Goal: Task Accomplishment & Management: Manage account settings

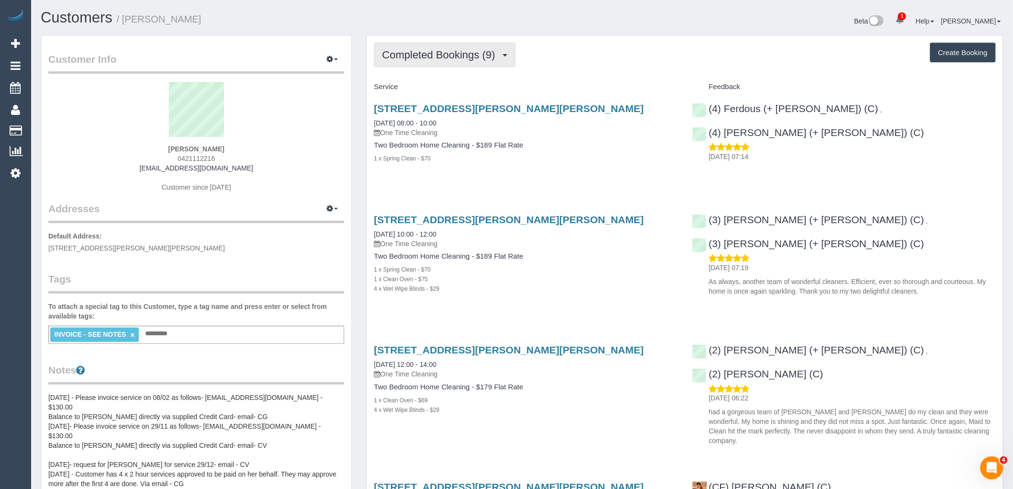
click at [448, 66] on button "Completed Bookings (9)" at bounding box center [445, 55] width 142 height 24
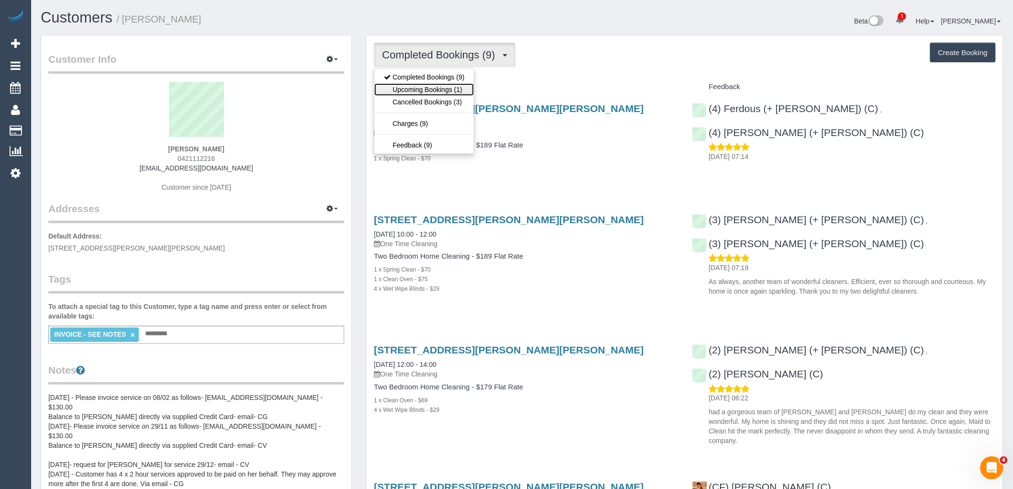
click at [448, 89] on link "Upcoming Bookings (1)" at bounding box center [424, 89] width 100 height 12
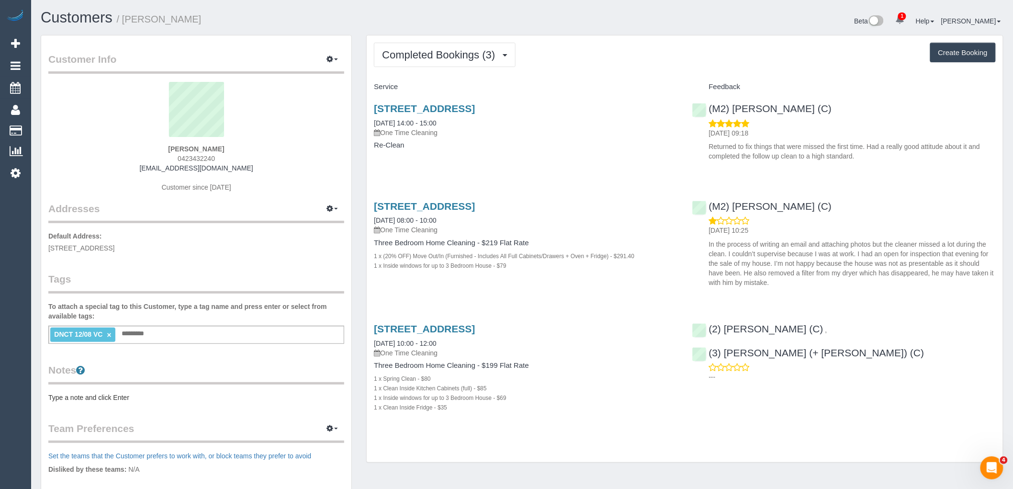
drag, startPoint x: 155, startPoint y: 149, endPoint x: 122, endPoint y: 149, distance: 33.0
click at [124, 149] on div "Narelle Parris 0423432240 merson1864@hotmail.com Customer since 2024" at bounding box center [196, 142] width 296 height 120
copy strong "Narelle Parris"
click at [108, 335] on link "×" at bounding box center [109, 335] width 4 height 8
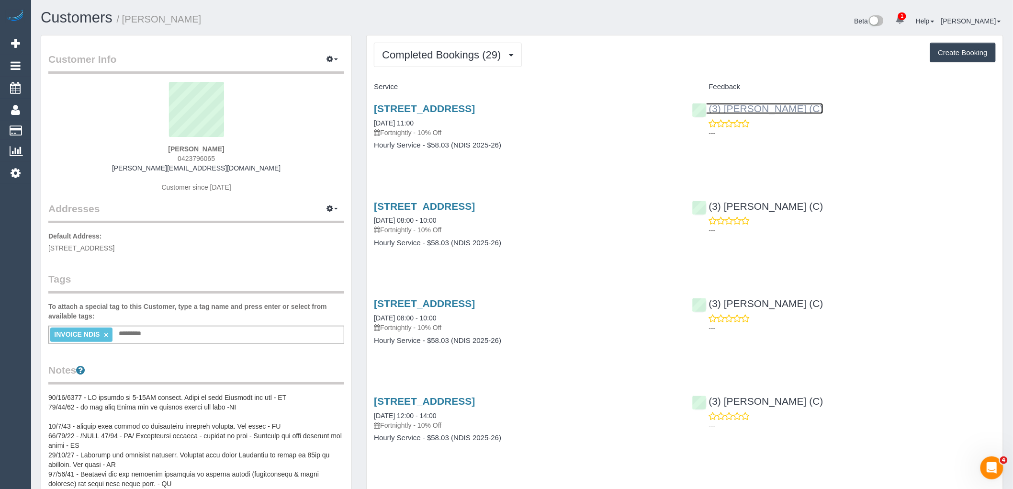
click at [769, 110] on link "(3) [PERSON_NAME] (C)" at bounding box center [757, 108] width 131 height 11
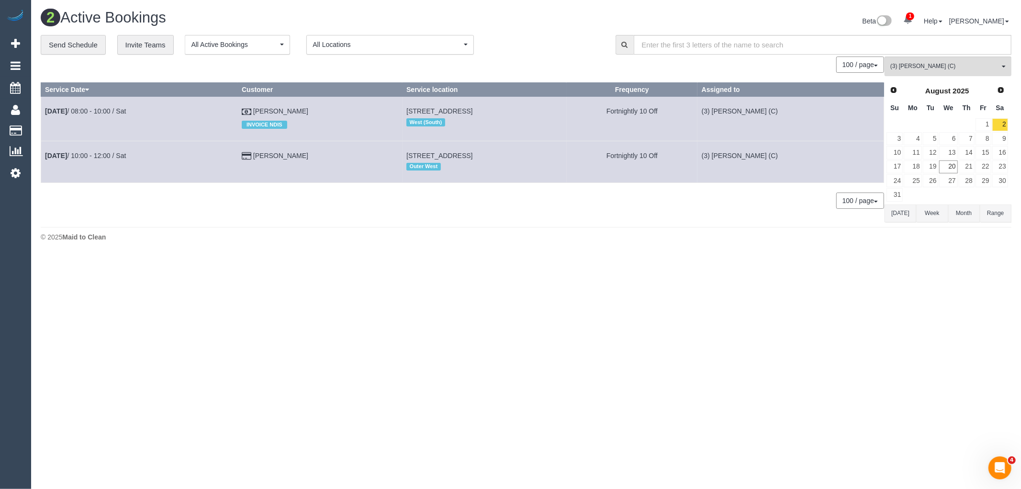
click at [903, 209] on button "Today" at bounding box center [901, 213] width 32 height 18
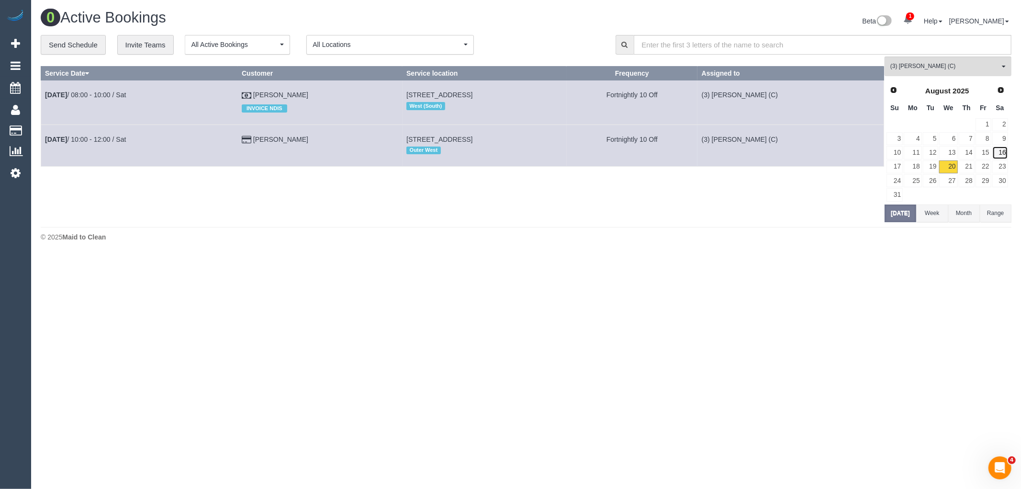
click at [1000, 157] on link "16" at bounding box center [1000, 152] width 16 height 13
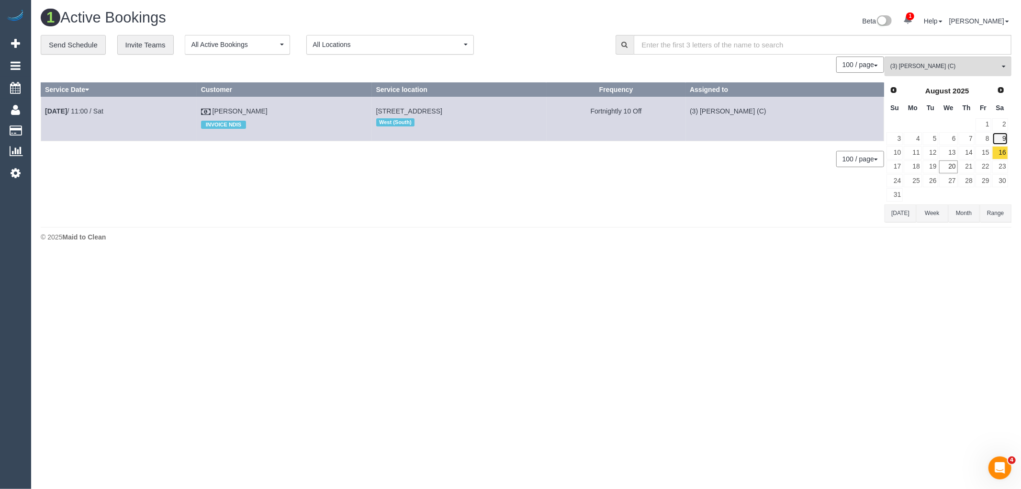
click at [1002, 137] on link "9" at bounding box center [1000, 138] width 16 height 13
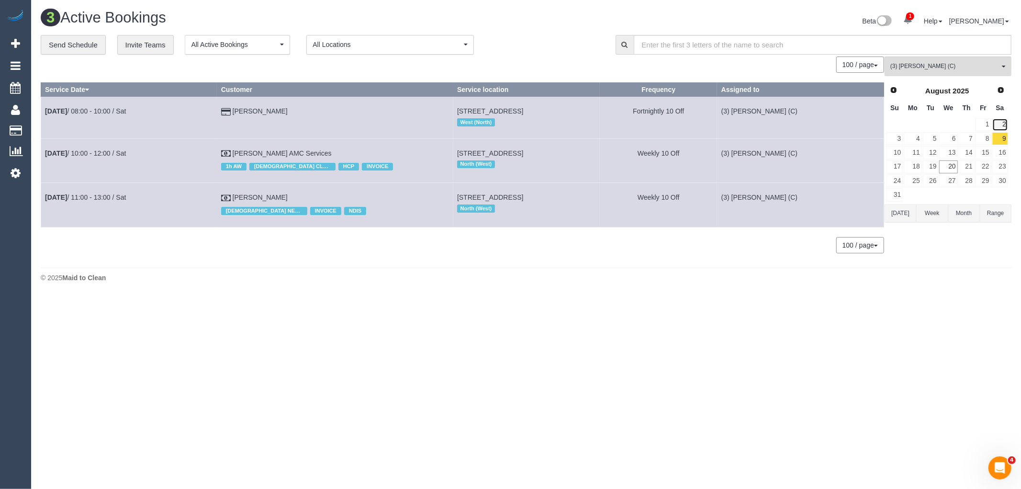
click at [1004, 126] on link "2" at bounding box center [1000, 124] width 16 height 13
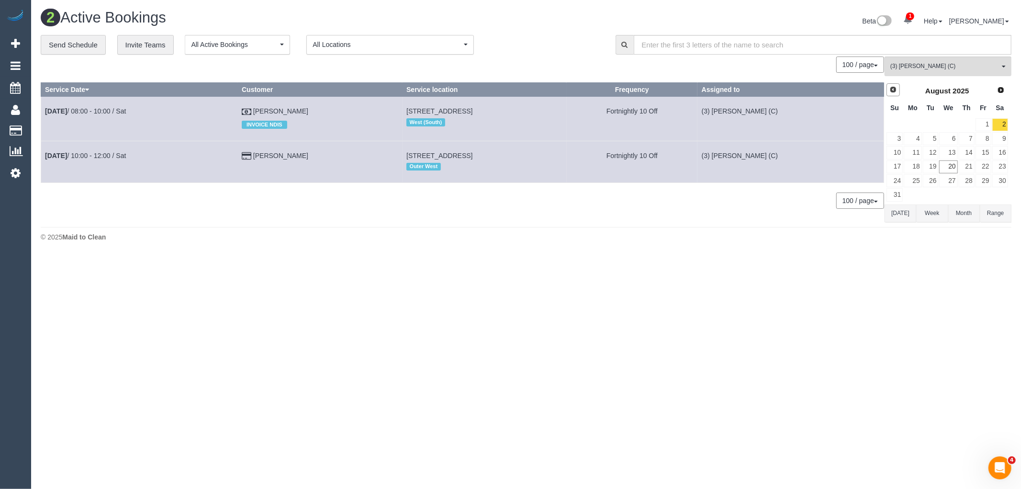
click at [889, 95] on link "Prev" at bounding box center [893, 89] width 13 height 13
click at [1001, 168] on link "26" at bounding box center [1000, 166] width 16 height 13
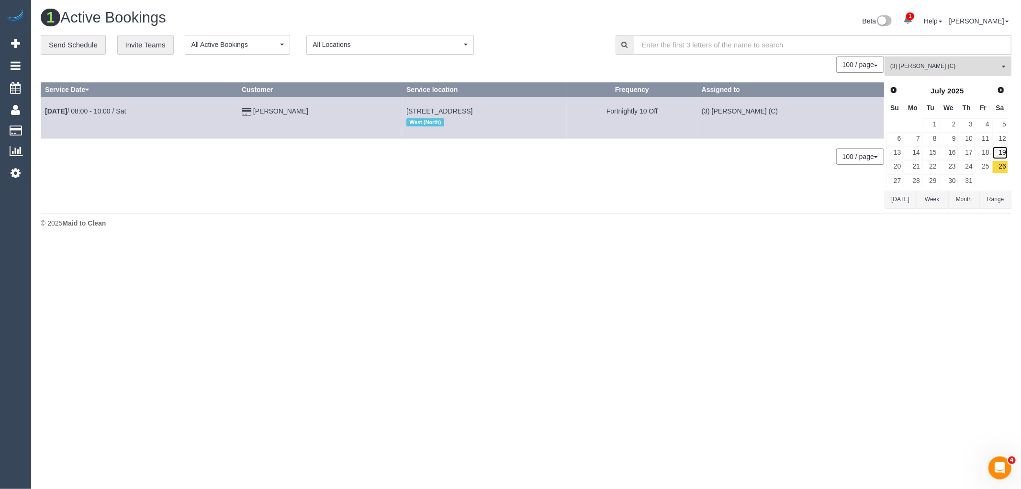
click at [999, 154] on link "19" at bounding box center [1000, 152] width 16 height 13
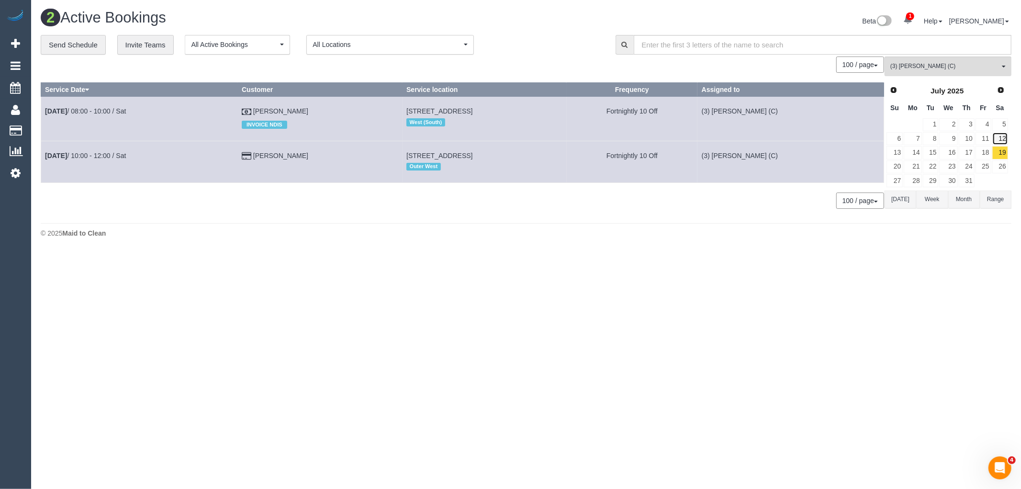
click at [996, 138] on link "12" at bounding box center [1000, 138] width 16 height 13
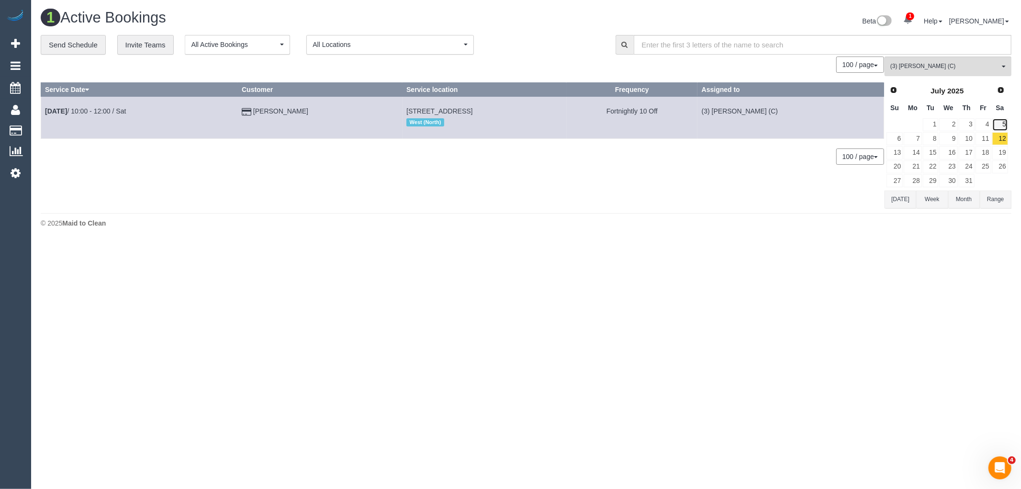
click at [998, 124] on link "5" at bounding box center [1000, 124] width 16 height 13
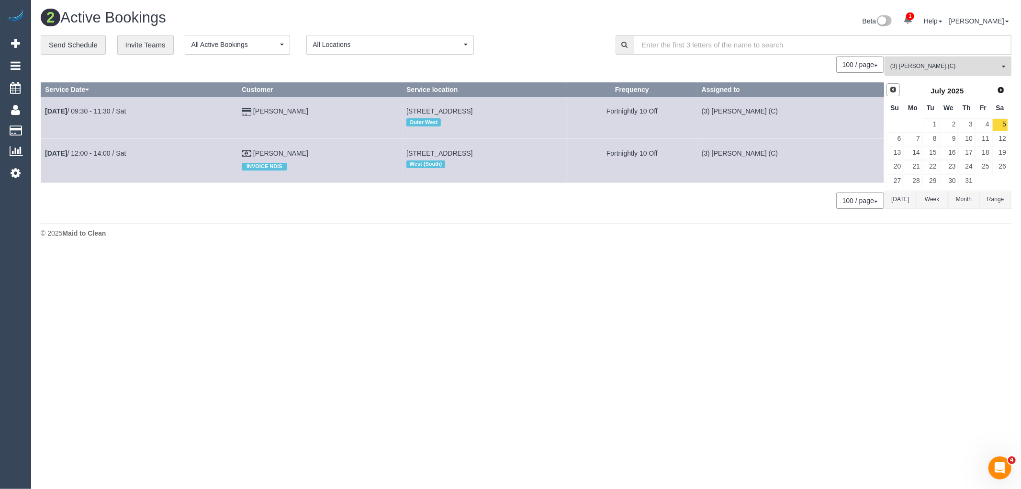
click at [893, 93] on span "Prev" at bounding box center [893, 90] width 8 height 8
click at [1004, 164] on link "28" at bounding box center [1000, 166] width 16 height 13
click at [1001, 152] on link "21" at bounding box center [1000, 152] width 16 height 13
click at [1003, 140] on link "14" at bounding box center [1000, 138] width 16 height 13
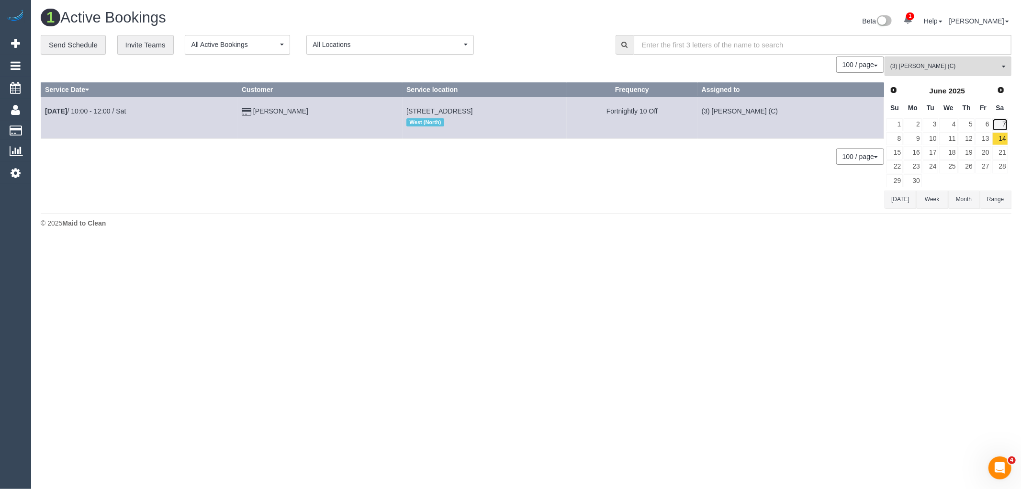
click at [1004, 126] on link "7" at bounding box center [1000, 124] width 16 height 13
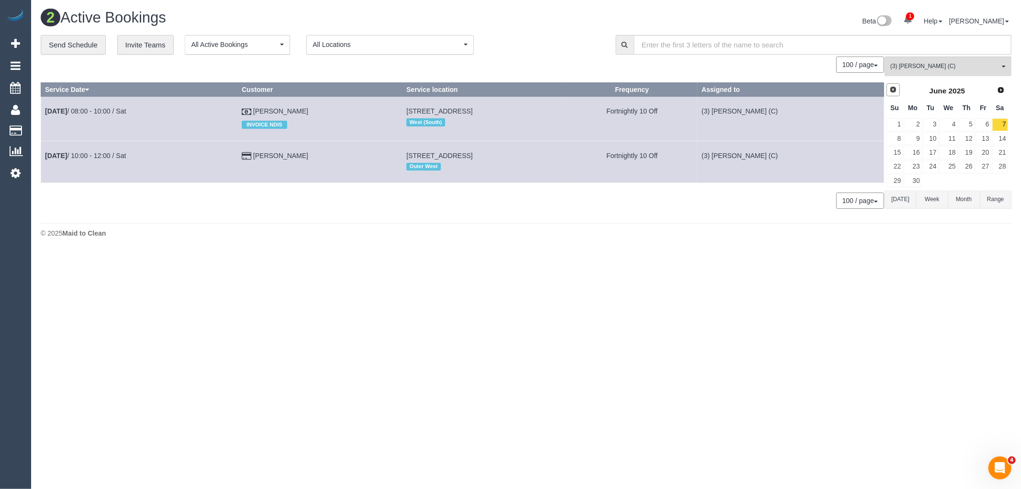
click at [890, 88] on span "Prev" at bounding box center [893, 90] width 8 height 8
click at [999, 185] on link "31" at bounding box center [1000, 180] width 16 height 13
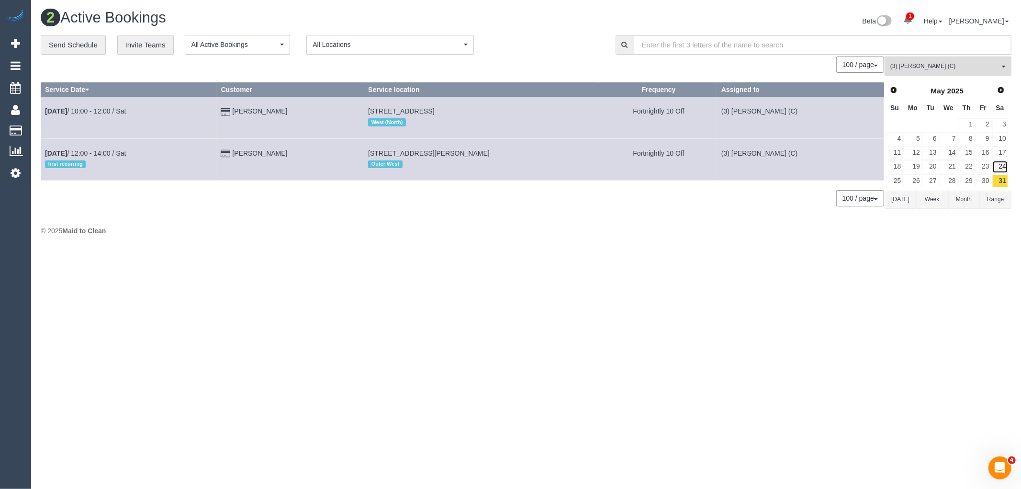
click at [999, 165] on link "24" at bounding box center [1000, 166] width 16 height 13
click at [999, 151] on link "17" at bounding box center [1000, 152] width 16 height 13
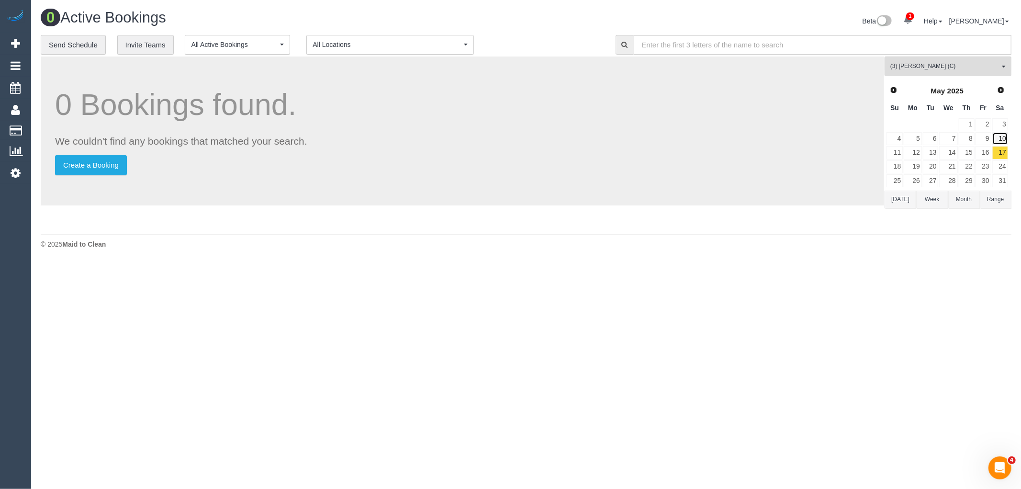
click at [998, 139] on link "10" at bounding box center [1000, 138] width 16 height 13
click at [998, 123] on link "3" at bounding box center [1000, 124] width 16 height 13
click at [896, 91] on span "Prev" at bounding box center [893, 90] width 8 height 8
click at [1002, 169] on link "26" at bounding box center [1000, 166] width 16 height 13
click at [999, 152] on link "19" at bounding box center [1000, 152] width 16 height 13
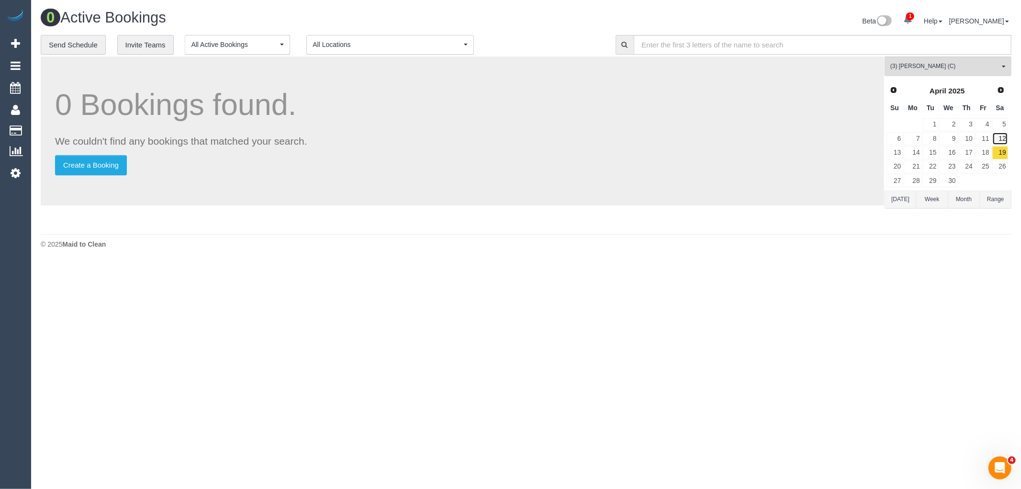
click at [999, 135] on link "12" at bounding box center [1000, 138] width 16 height 13
click at [908, 198] on button "Today" at bounding box center [901, 200] width 32 height 18
click at [1002, 165] on link "23" at bounding box center [1000, 166] width 16 height 13
click at [956, 59] on button "(3) Stephany Cerda (C) All Teams" at bounding box center [948, 66] width 127 height 20
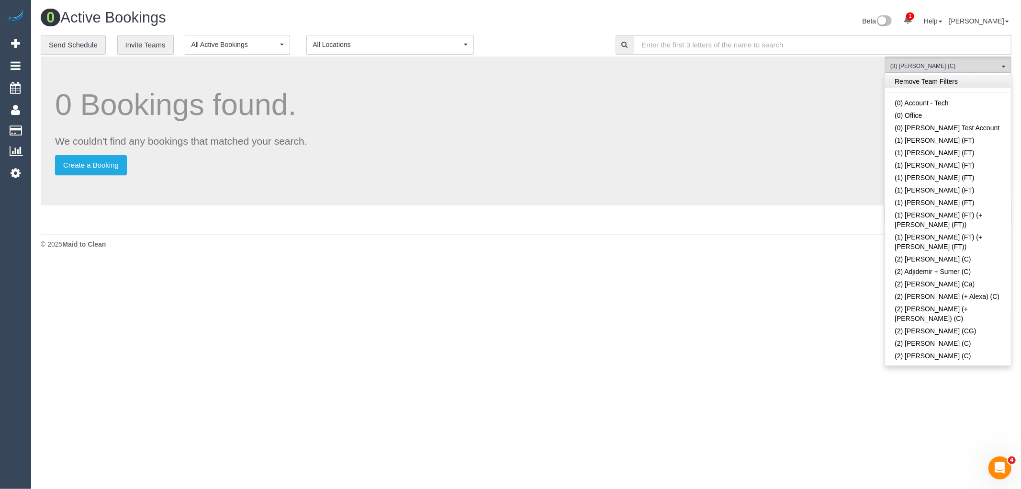
click at [954, 77] on link "Remove Team Filters" at bounding box center [948, 81] width 126 height 12
click at [787, 329] on body "1 Beta Your Notifications You have 0 alerts × You have 2 to charge for 20/08/20…" at bounding box center [510, 244] width 1021 height 489
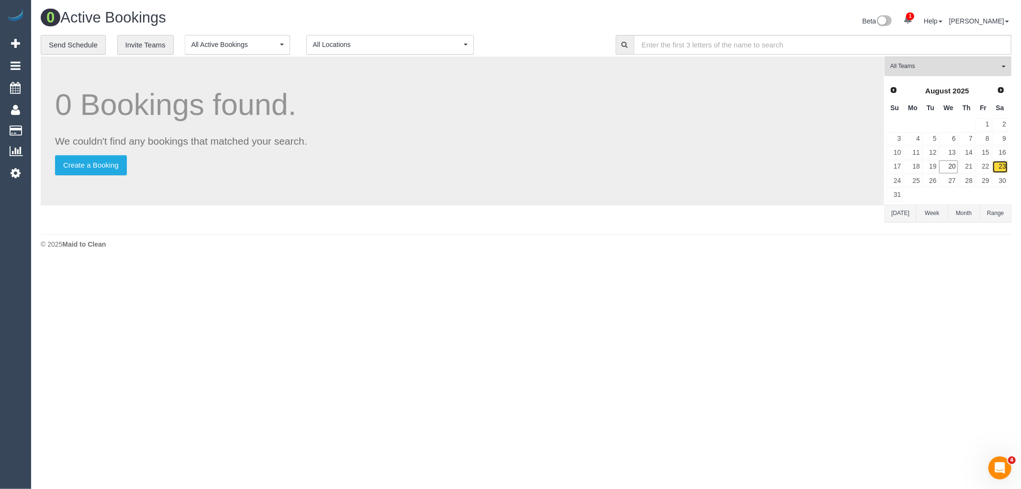
click at [996, 167] on link "23" at bounding box center [1000, 166] width 16 height 13
click at [699, 61] on div "0 Bookings found. We couldn't find any bookings that matched your search. Creat…" at bounding box center [462, 130] width 843 height 149
click at [705, 45] on input "text" at bounding box center [823, 45] width 378 height 20
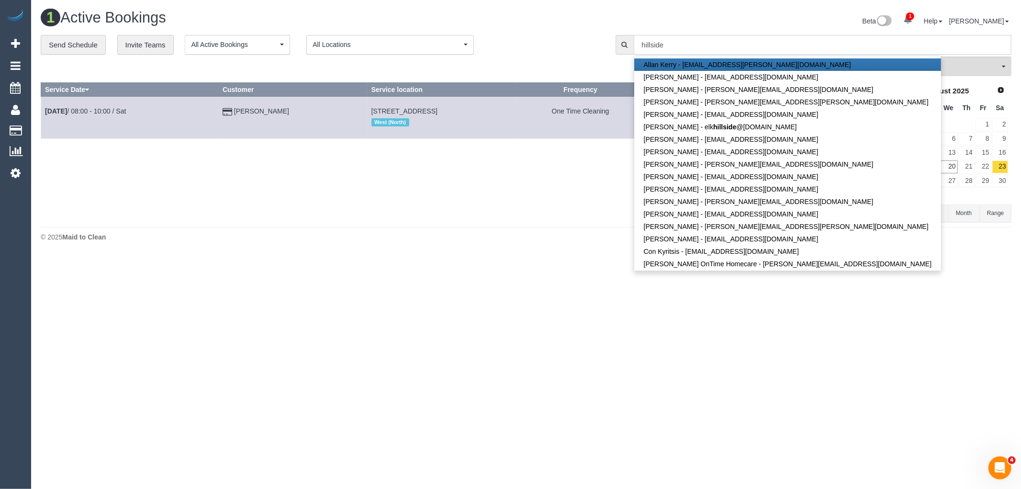
type input "hillside"
click at [359, 227] on div "1 Active Bookings Beta 1 Your Notifications You have 0 alerts × You have 2 to c…" at bounding box center [526, 128] width 990 height 256
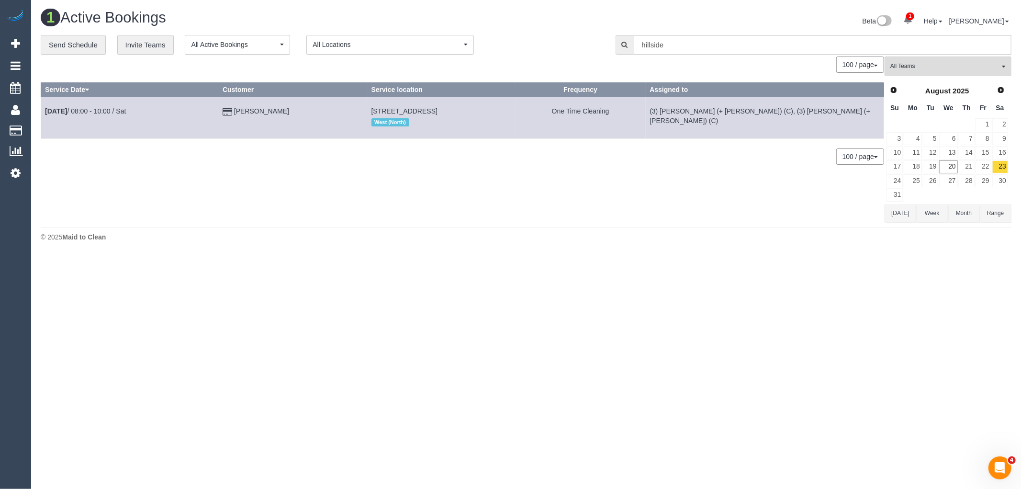
click at [314, 183] on div "0 Bookings found. We couldn't find any bookings that matched your search. Creat…" at bounding box center [463, 139] width 844 height 166
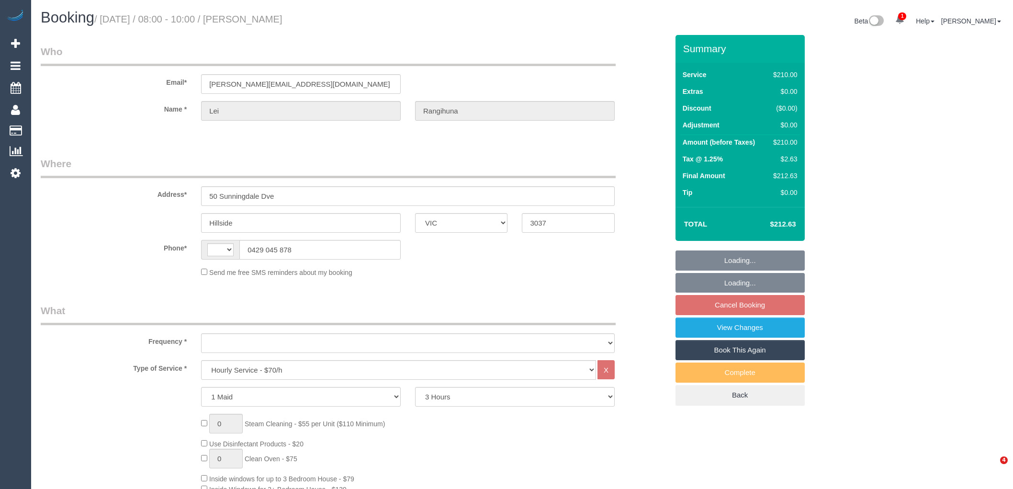
select select "VIC"
select select "180"
select select "string:stripe-pm_1PqppR2GScqysDRVChS9sRwO"
click at [729, 330] on link "View Changes" at bounding box center [739, 327] width 129 height 20
select select "string:AU"
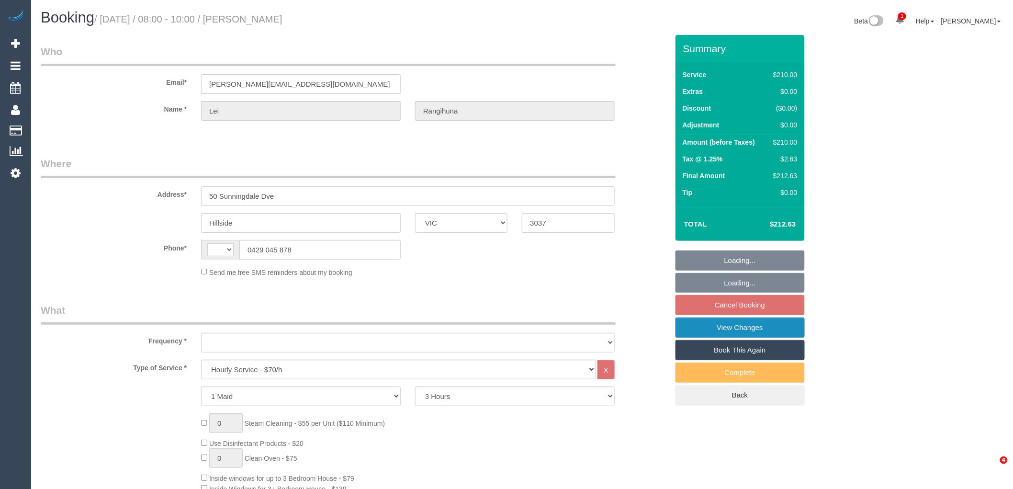
select select "object:1474"
select select "number:29"
select select "number:14"
select select "number:19"
select select "number:36"
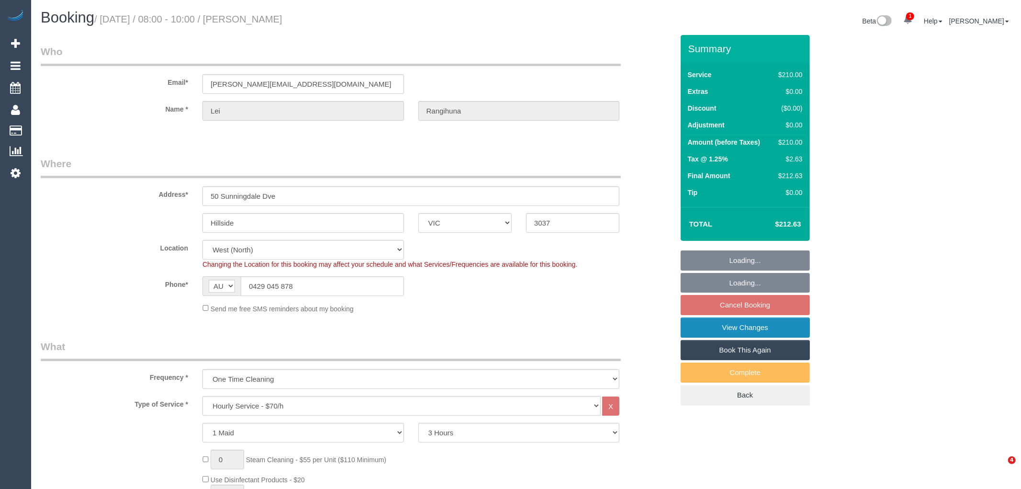
select select "spot1"
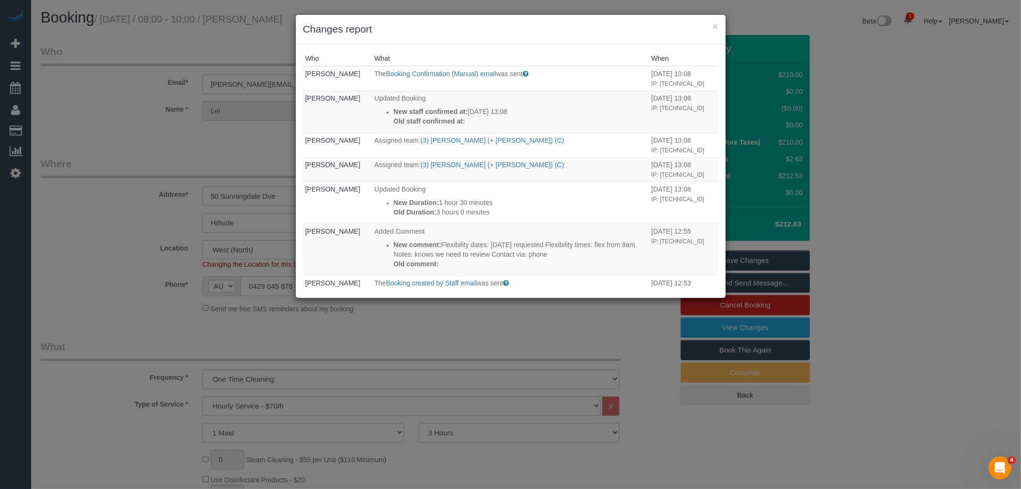
click at [711, 25] on h3 "Changes report" at bounding box center [510, 29] width 415 height 14
click at [717, 26] on button "×" at bounding box center [715, 26] width 6 height 10
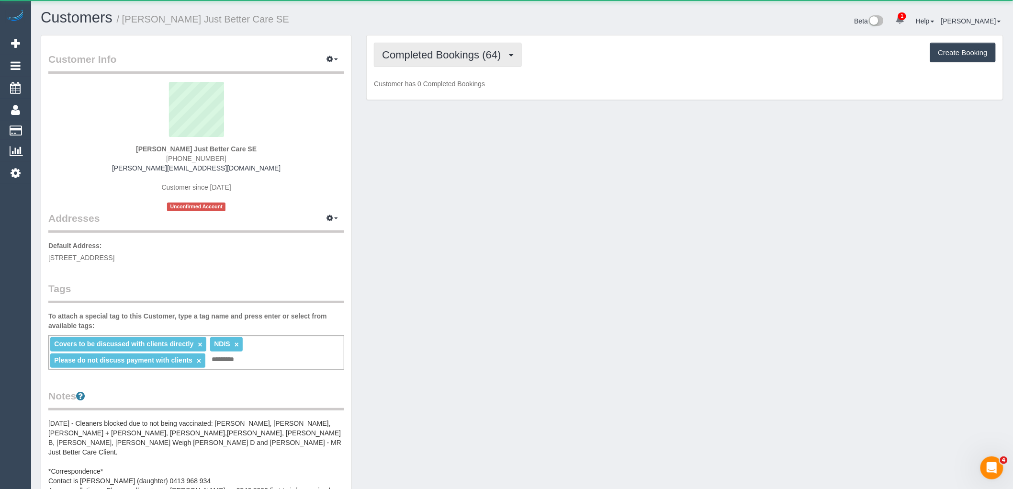
click at [470, 56] on span "Completed Bookings (64)" at bounding box center [444, 55] width 124 height 12
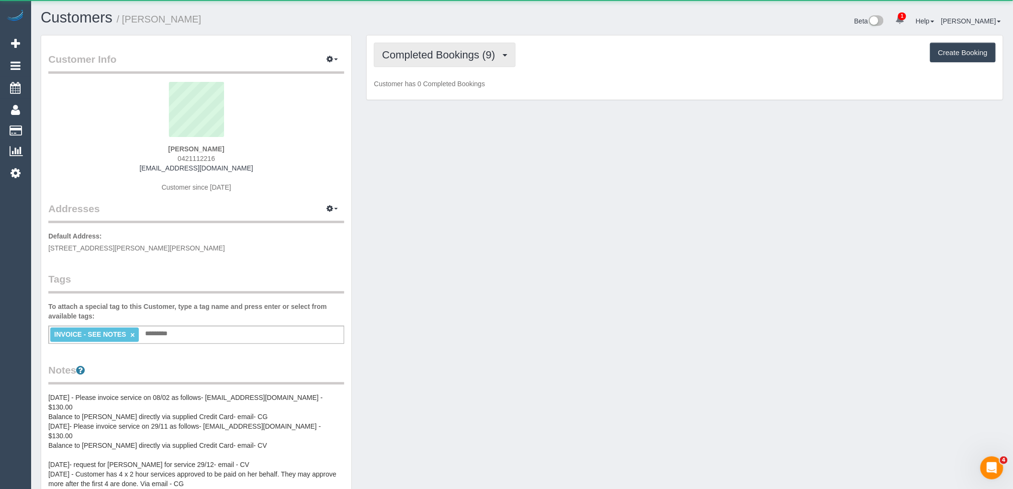
click at [471, 56] on span "Completed Bookings (9)" at bounding box center [441, 55] width 118 height 12
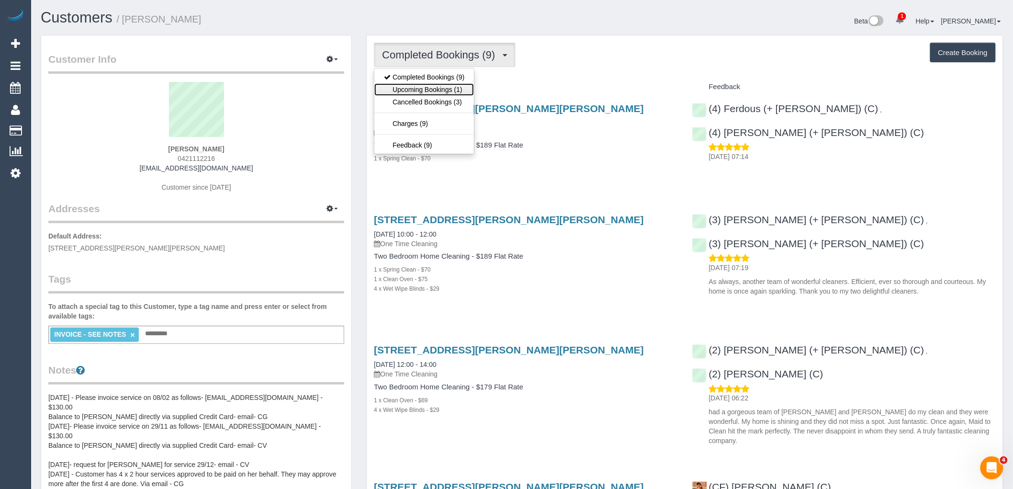
click at [460, 88] on link "Upcoming Bookings (1)" at bounding box center [424, 89] width 100 height 12
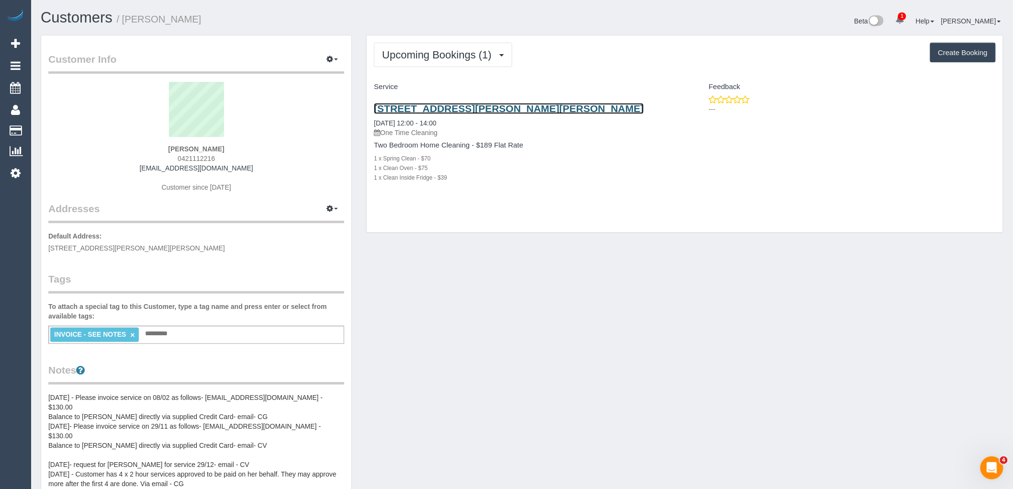
click at [509, 112] on link "[STREET_ADDRESS][PERSON_NAME][PERSON_NAME]" at bounding box center [509, 108] width 270 height 11
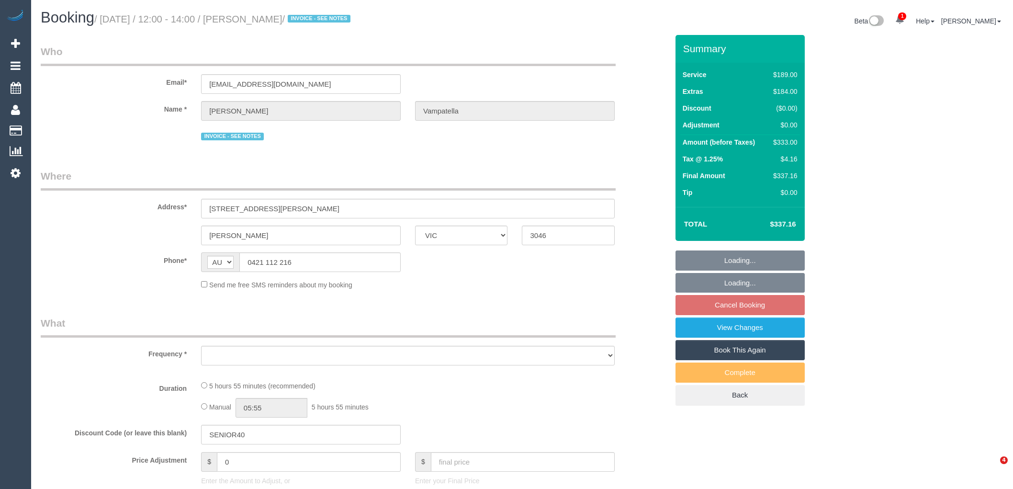
select select "VIC"
select select "string:stripe-pm_1Rv5cO2GScqysDRVRyq6nXlG"
select select "number:28"
select select "number:14"
select select "number:19"
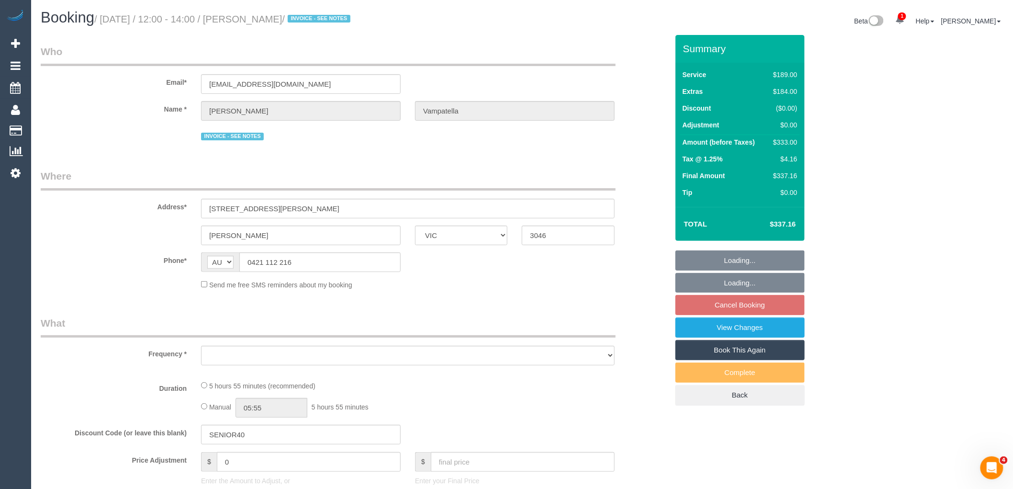
select select "number:36"
select select "number:13"
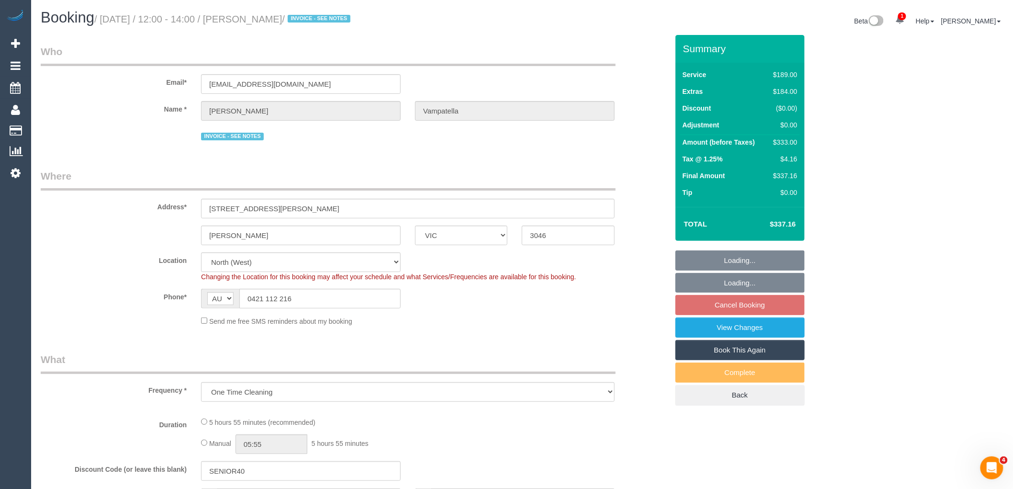
select select "object:789"
select select "spot4"
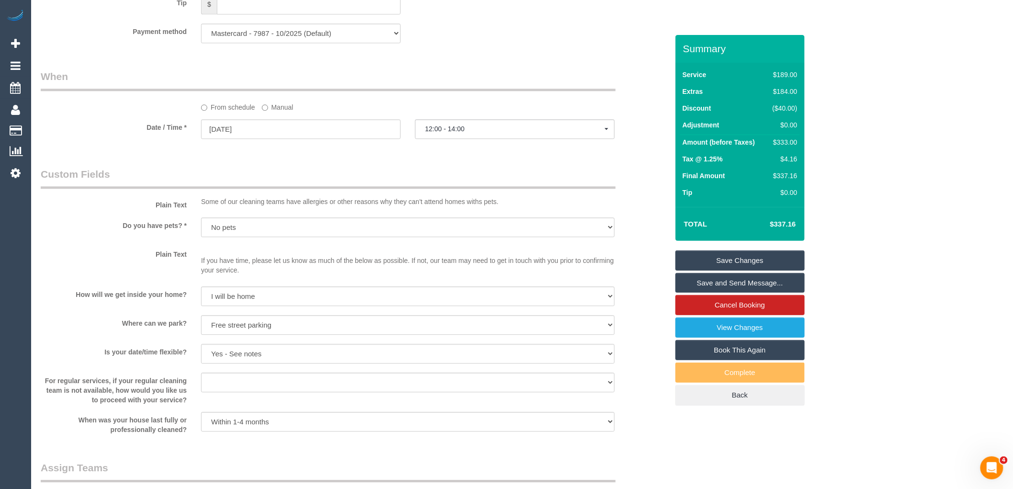
scroll to position [904, 0]
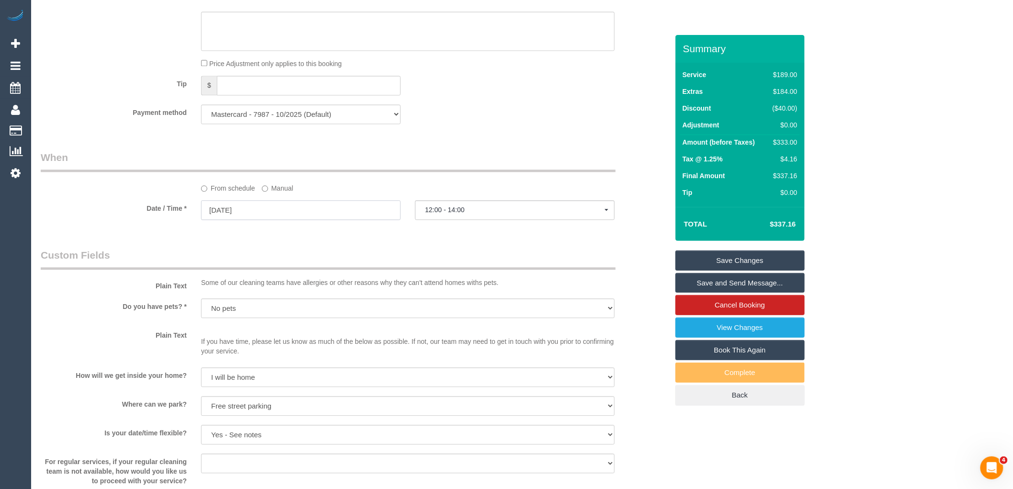
click at [278, 220] on input "29/08/2025" at bounding box center [301, 210] width 200 height 20
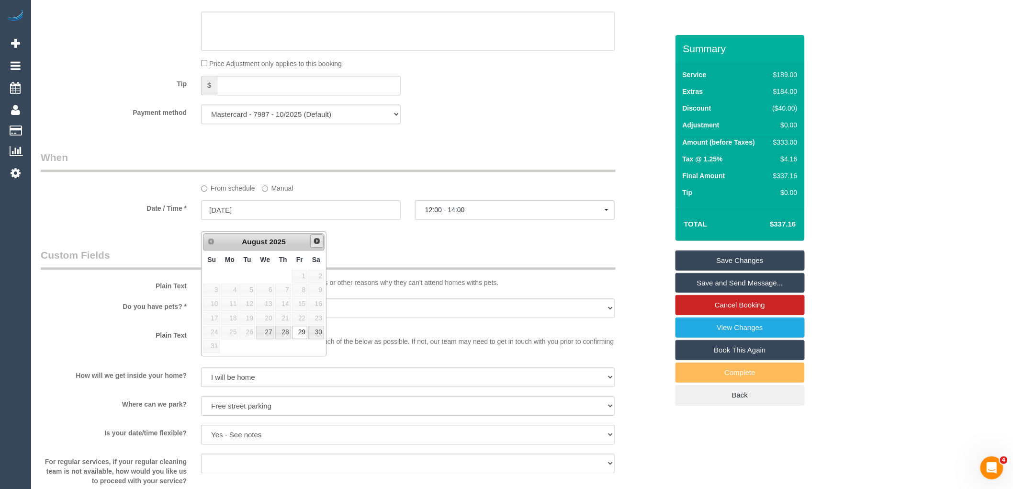
click at [321, 243] on link "Next" at bounding box center [316, 240] width 13 height 13
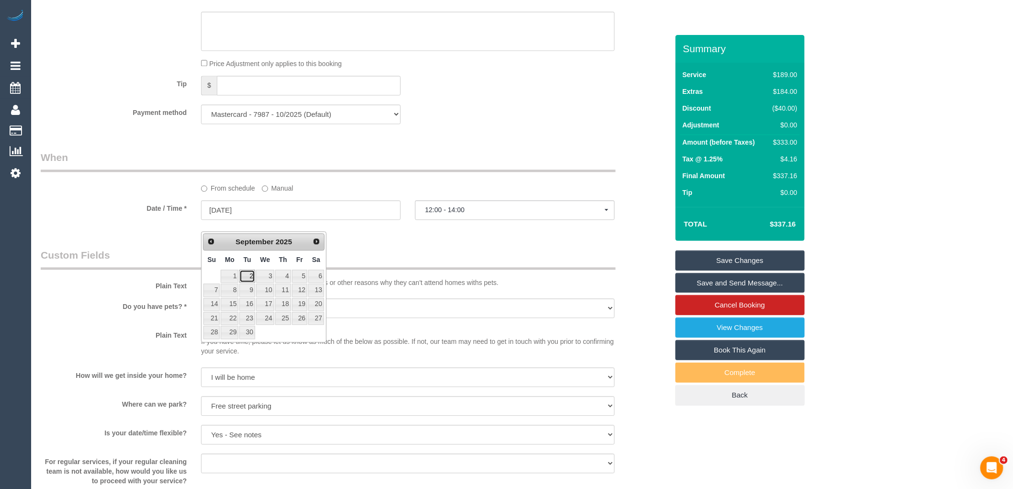
click at [249, 278] on link "2" at bounding box center [246, 275] width 15 height 13
type input "02/09/2025"
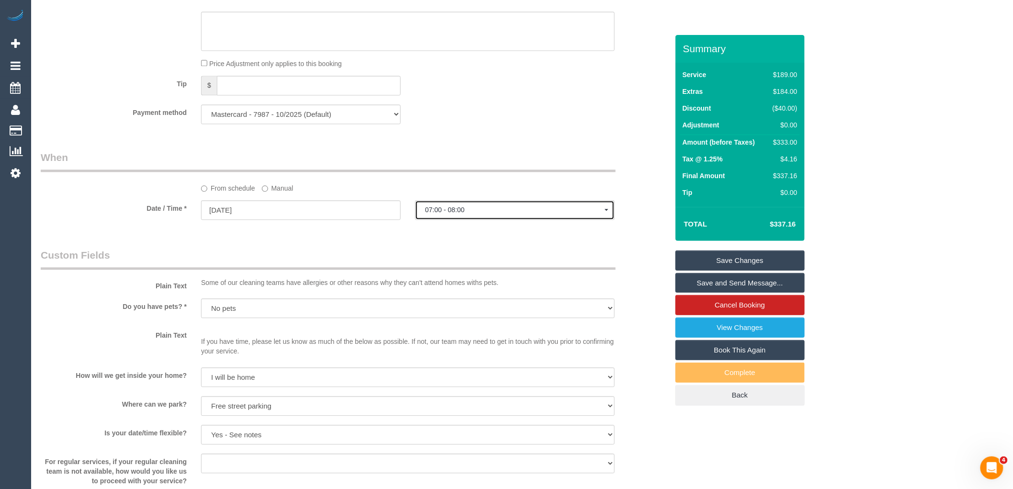
click at [506, 213] on span "07:00 - 08:00" at bounding box center [515, 210] width 180 height 8
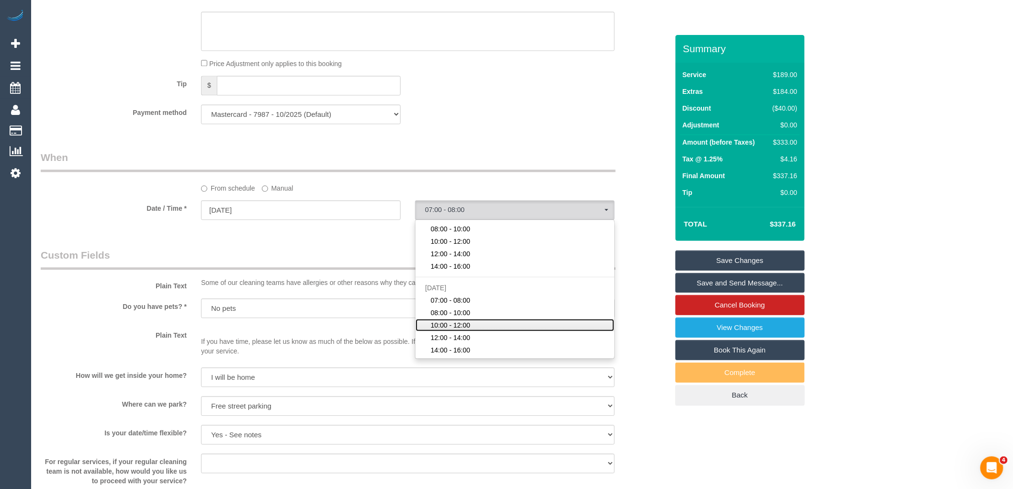
click at [465, 330] on span "10:00 - 12:00" at bounding box center [451, 325] width 40 height 10
select select "spot19"
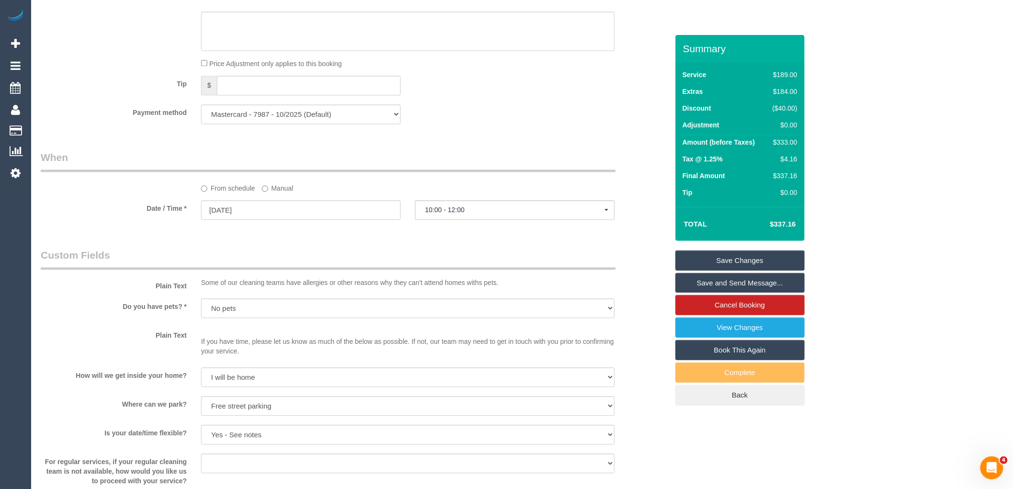
click at [382, 247] on div "Who Email* mvamp59@gmail.com Name * Maria Vampatella INVOICE - SEE NOTES Where …" at bounding box center [355, 73] width 642 height 1884
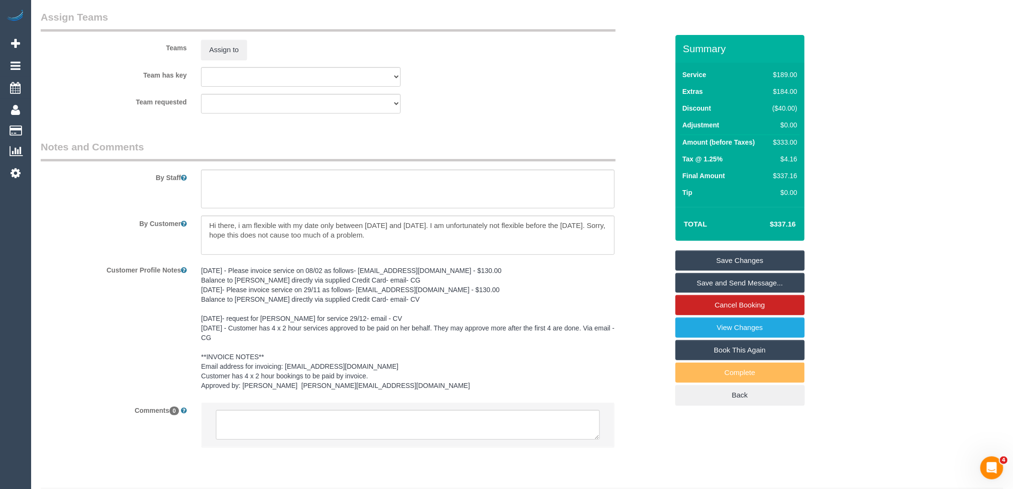
scroll to position [1473, 0]
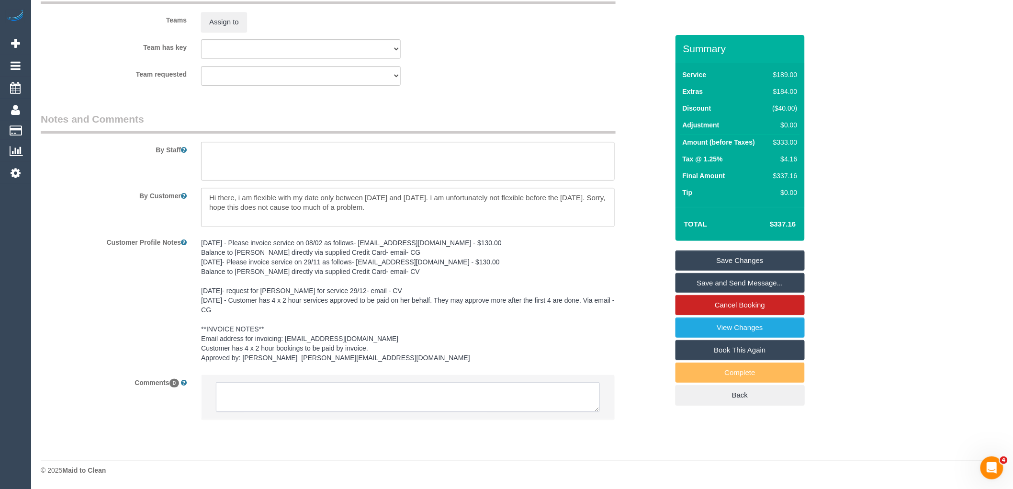
click at [326, 397] on textarea at bounding box center [408, 397] width 384 height 30
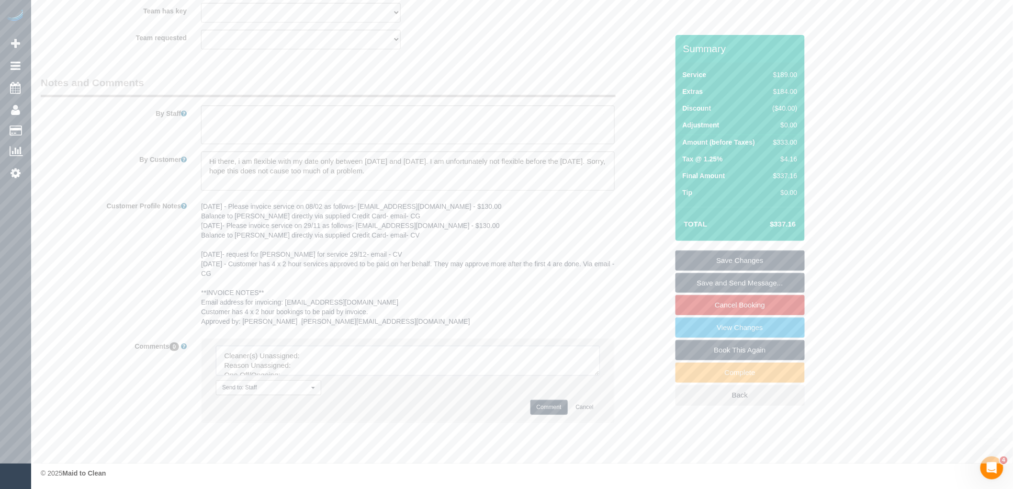
scroll to position [1514, 0]
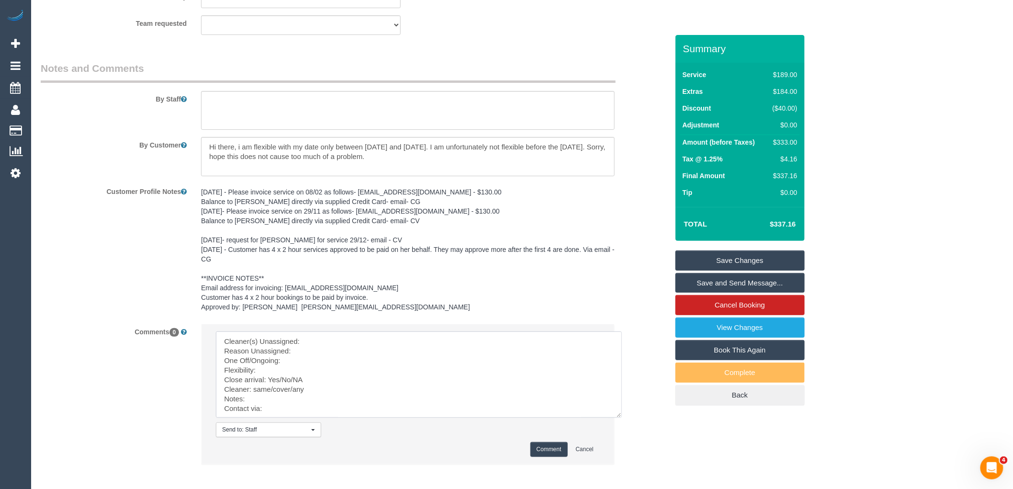
drag, startPoint x: 595, startPoint y: 367, endPoint x: 498, endPoint y: 404, distance: 103.7
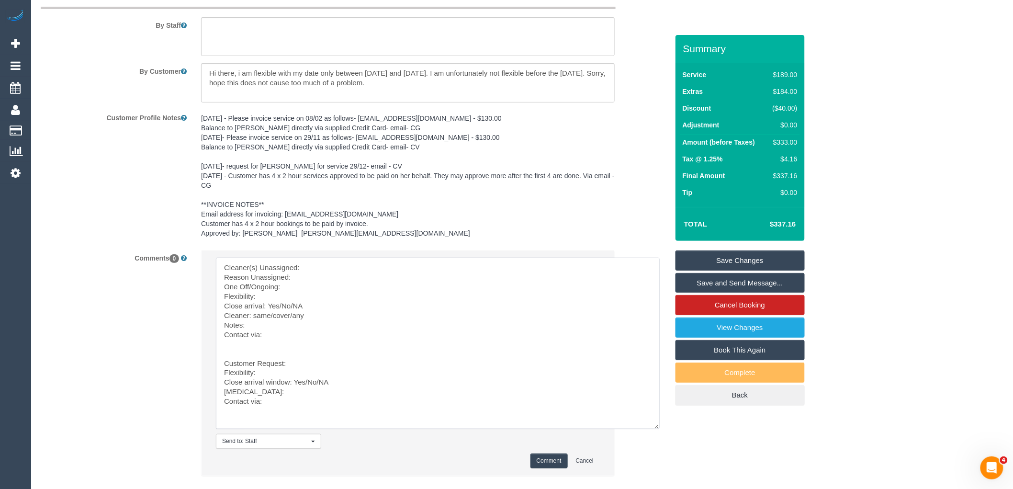
scroll to position [1655, 0]
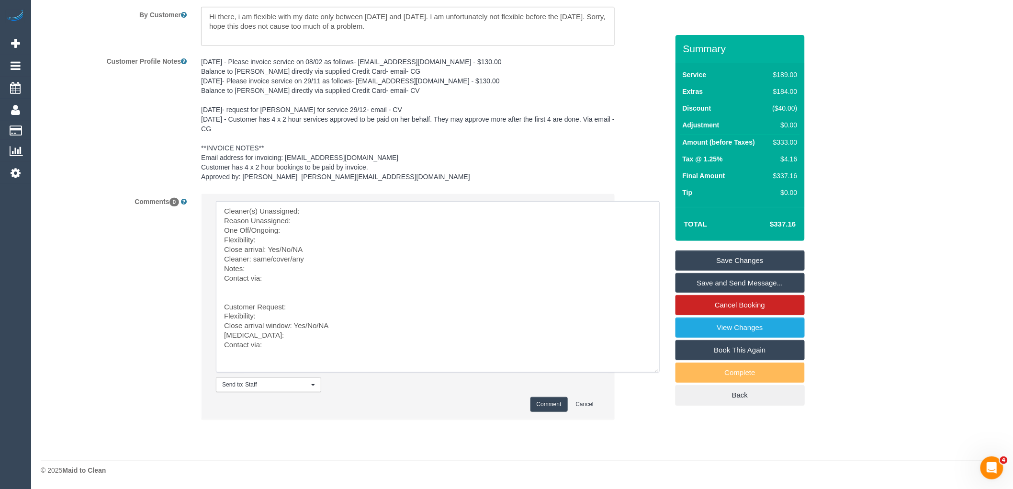
drag, startPoint x: 219, startPoint y: 308, endPoint x: 209, endPoint y: 161, distance: 147.8
click at [209, 161] on sui-booking-comments "By Staff By Customer Customer Profile Notes 31/01/2024 - Please invoice service…" at bounding box center [355, 180] width 628 height 498
click at [326, 213] on textarea at bounding box center [438, 286] width 444 height 171
drag, startPoint x: 346, startPoint y: 232, endPoint x: 304, endPoint y: 226, distance: 42.0
click at [304, 226] on textarea at bounding box center [438, 286] width 444 height 171
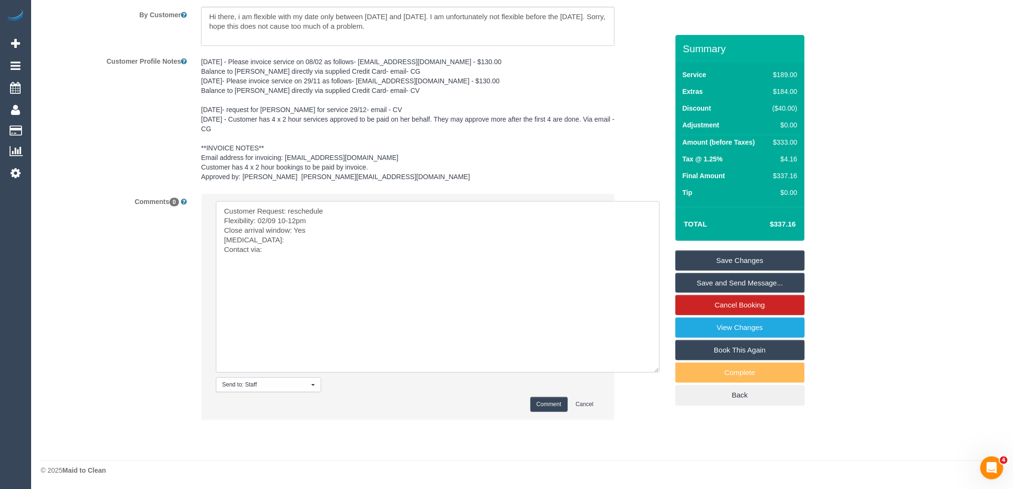
drag, startPoint x: 262, startPoint y: 237, endPoint x: 195, endPoint y: 238, distance: 67.0
click at [195, 238] on div "Send to: Staff Nothing selected Send to: Staff Send to: Customer Send to: Team …" at bounding box center [408, 311] width 428 height 236
click at [276, 242] on textarea at bounding box center [438, 286] width 444 height 171
click at [347, 243] on textarea at bounding box center [438, 286] width 444 height 171
paste textarea "cnv_q7vtn2n"
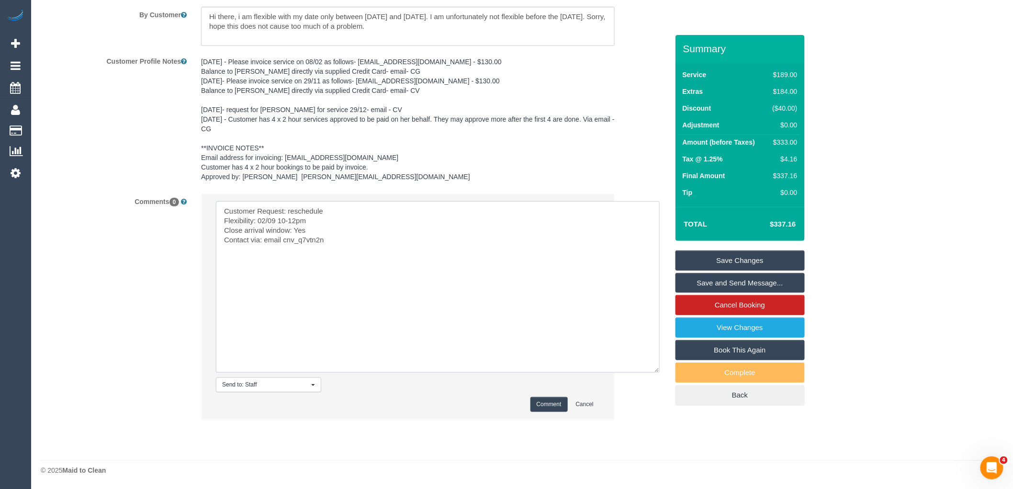
type textarea "Customer Request: reschedule Flexibility: 02/09 10-12pm Close arrival window: Y…"
click at [547, 404] on button "Comment" at bounding box center [548, 404] width 37 height 15
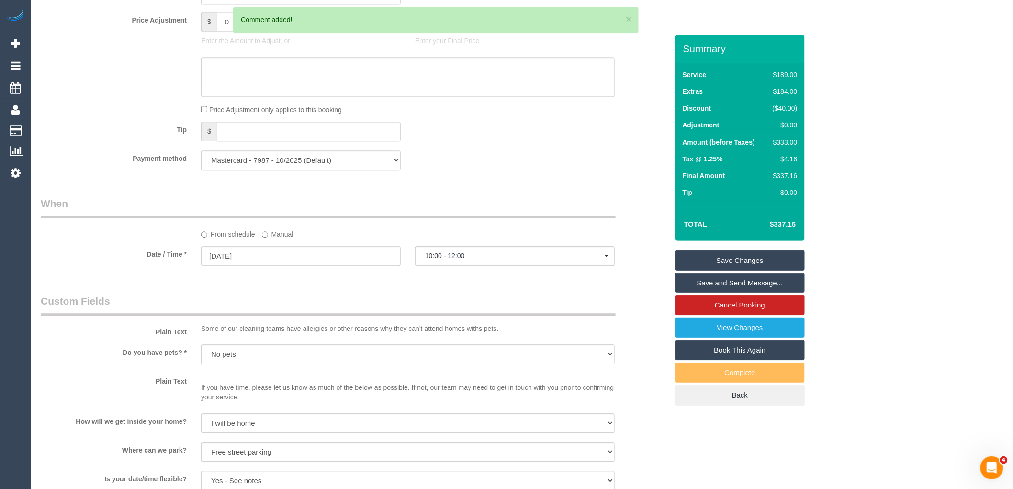
scroll to position [857, 0]
click at [766, 261] on link "Save Changes" at bounding box center [739, 260] width 129 height 20
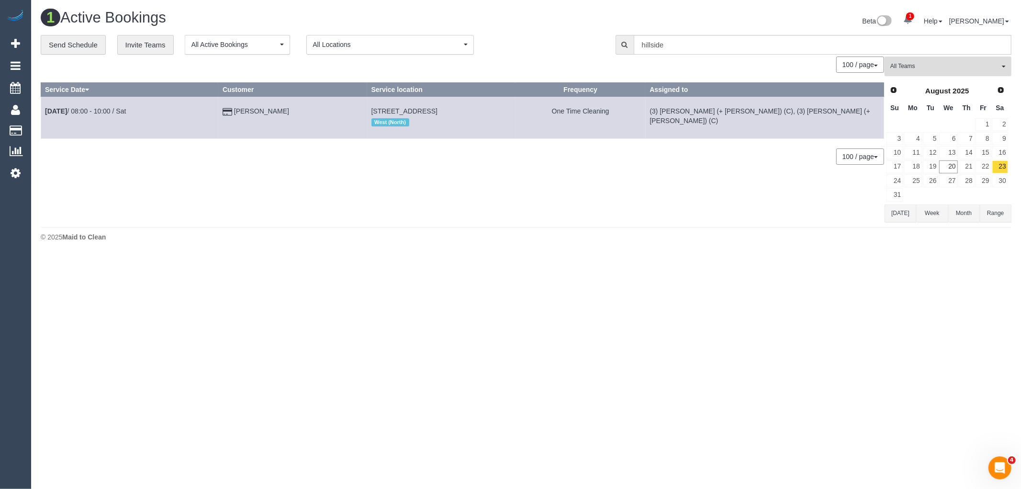
click at [937, 72] on button "All Teams" at bounding box center [948, 66] width 127 height 20
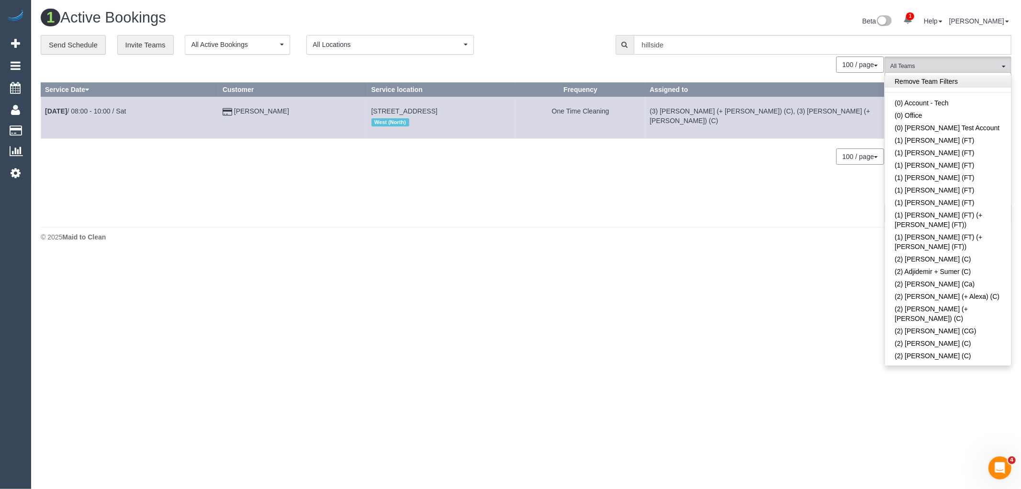
click at [937, 78] on link "Remove Team Filters" at bounding box center [948, 81] width 126 height 12
click at [941, 139] on link "(1) Debbie Brodjanac (FT)" at bounding box center [948, 140] width 126 height 12
click at [841, 229] on div "1 Active Bookings Beta 1 Your Notifications You have 0 alerts × You have 2 to c…" at bounding box center [526, 128] width 990 height 256
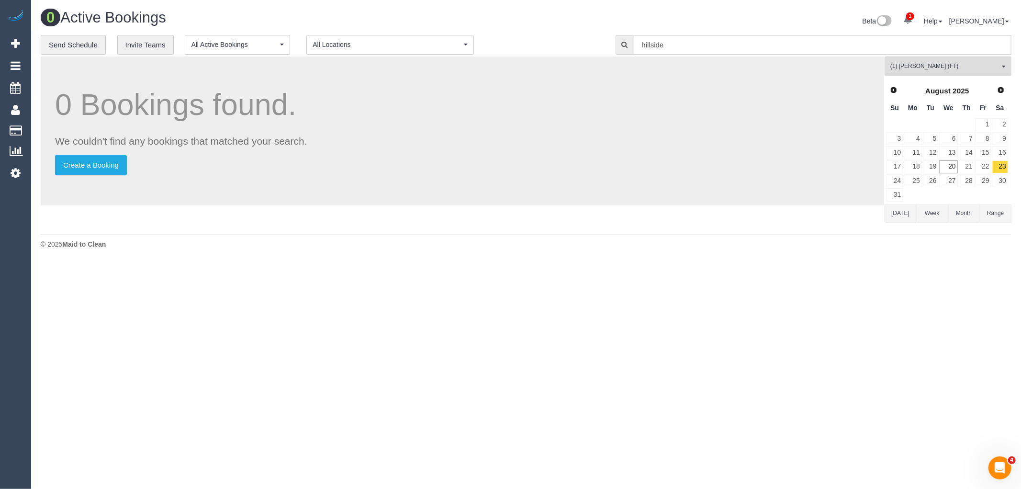
click at [892, 222] on button "Today" at bounding box center [901, 213] width 32 height 18
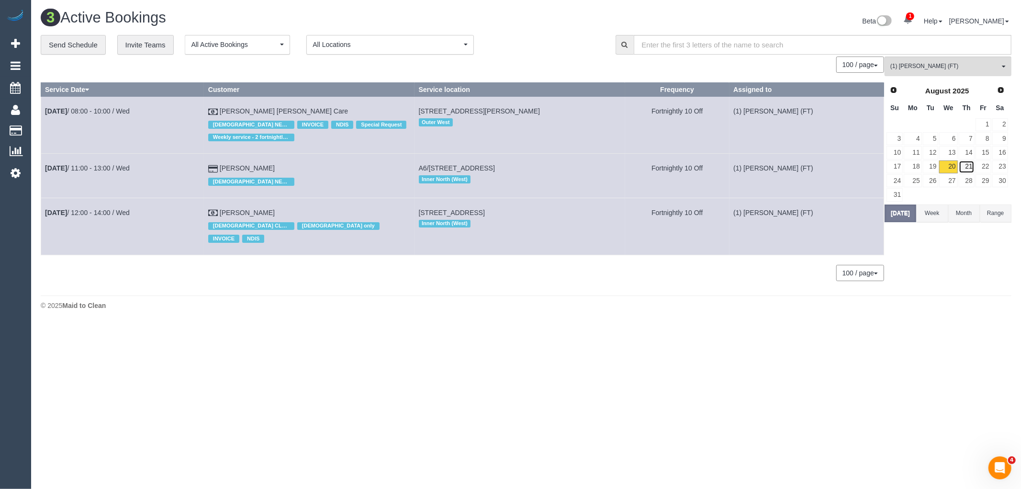
click at [966, 168] on link "21" at bounding box center [967, 166] width 16 height 13
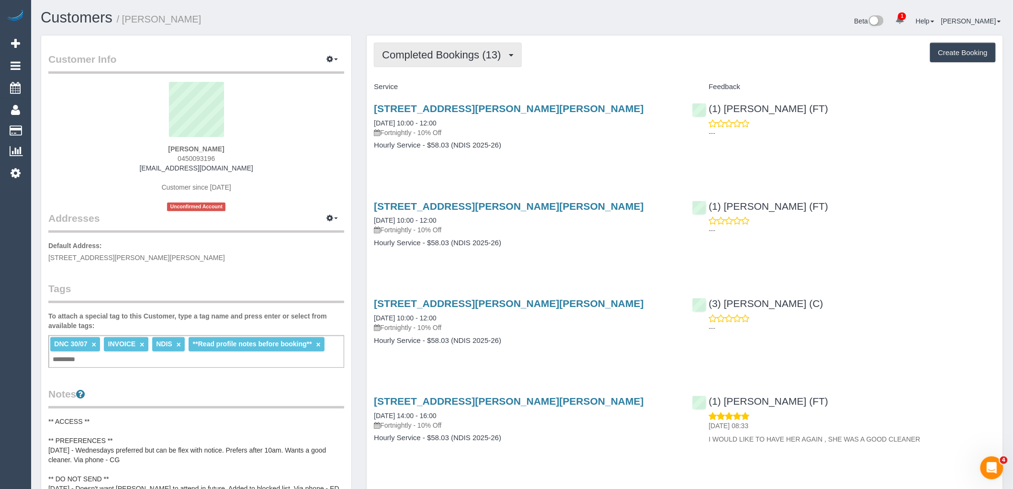
click at [474, 52] on span "Completed Bookings (13)" at bounding box center [444, 55] width 124 height 12
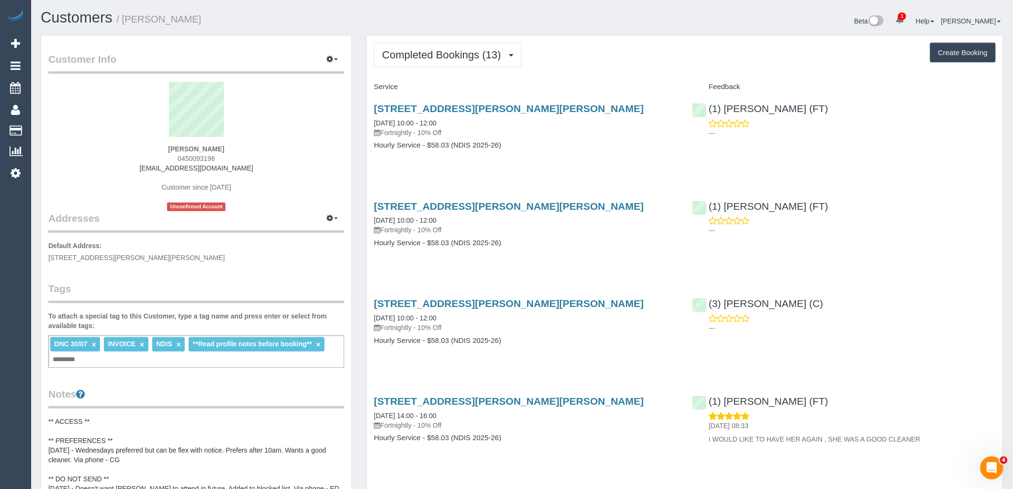
click at [113, 361] on div "DNC 30/07 × INVOICE × NDIS × **Read profile notes before booking** × Add a tag" at bounding box center [196, 351] width 296 height 33
type input "**********"
click at [146, 281] on legend "Tags" at bounding box center [196, 292] width 296 height 22
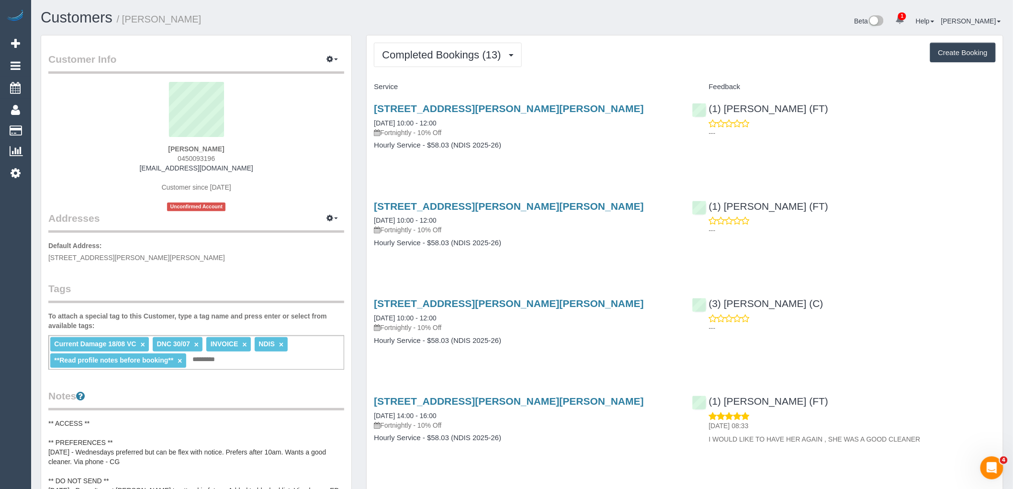
drag, startPoint x: 257, startPoint y: 145, endPoint x: 110, endPoint y: 149, distance: 147.0
click at [113, 149] on div "[PERSON_NAME] 0450093196 [EMAIL_ADDRESS][DOMAIN_NAME] Customer since [DATE] Unc…" at bounding box center [196, 146] width 296 height 129
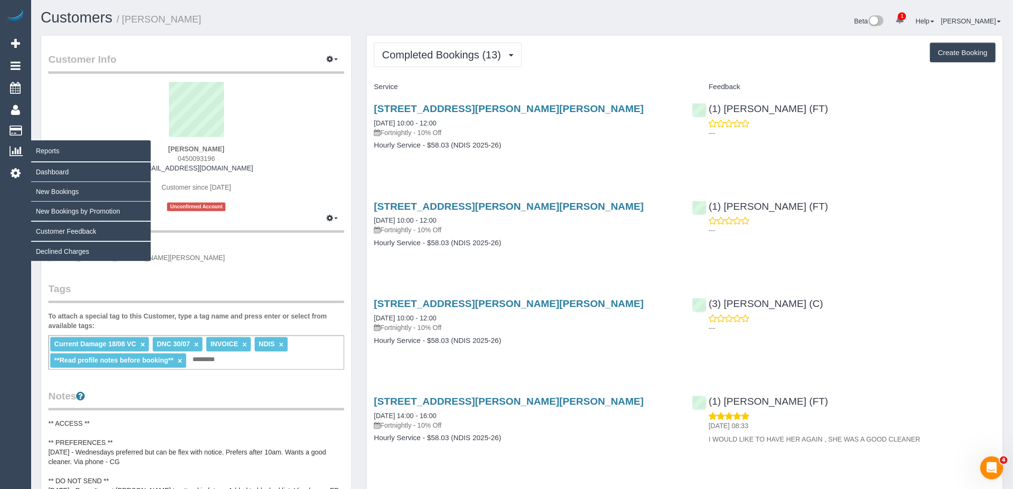
copy strong "[PERSON_NAME]"
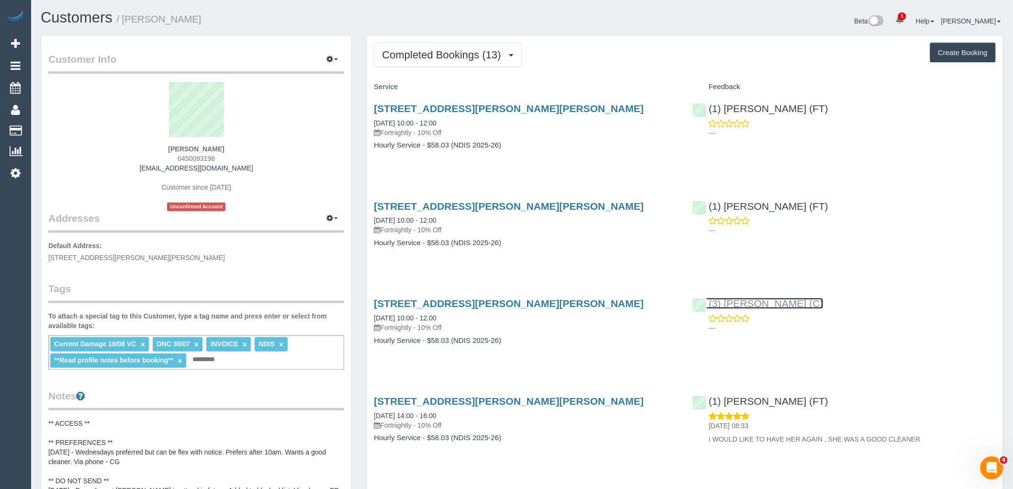
click at [748, 302] on link "(3) [PERSON_NAME] (C)" at bounding box center [757, 303] width 131 height 11
